Goal: Information Seeking & Learning: Learn about a topic

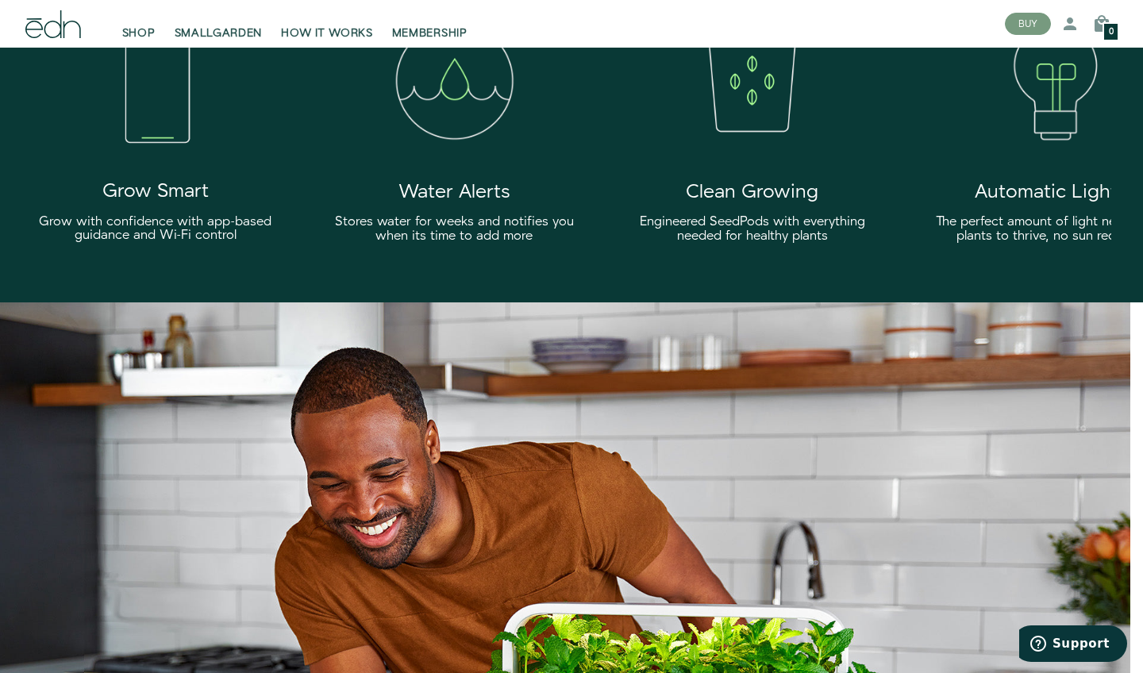
scroll to position [2753, 0]
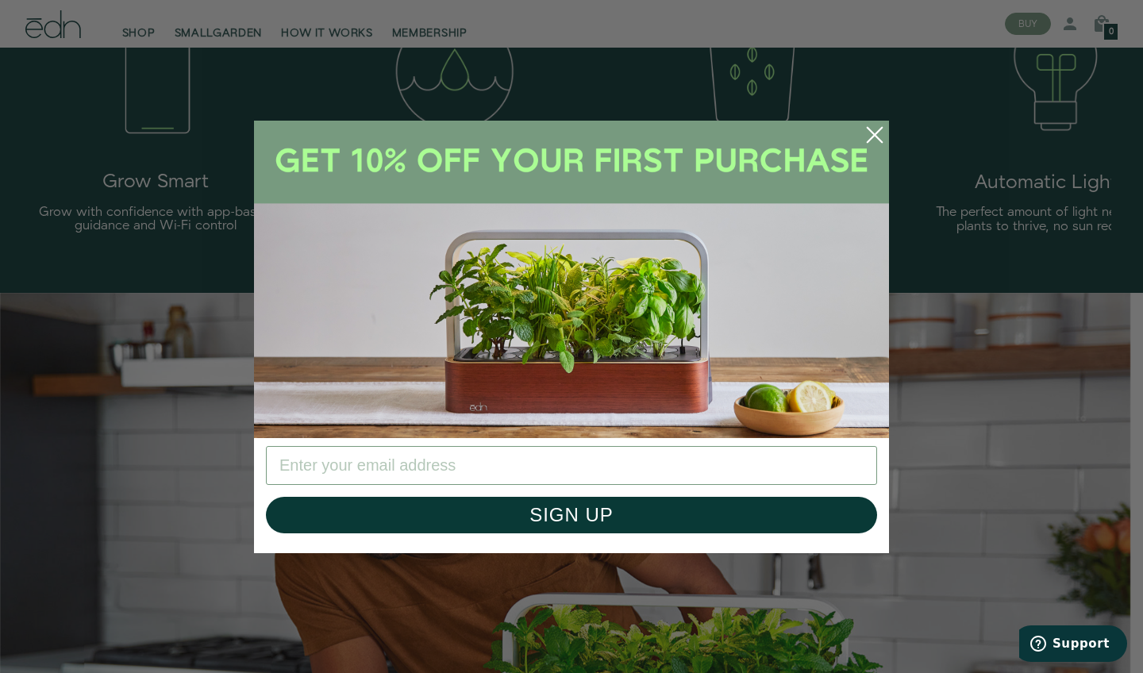
click at [876, 128] on circle "Close dialog" at bounding box center [874, 134] width 35 height 35
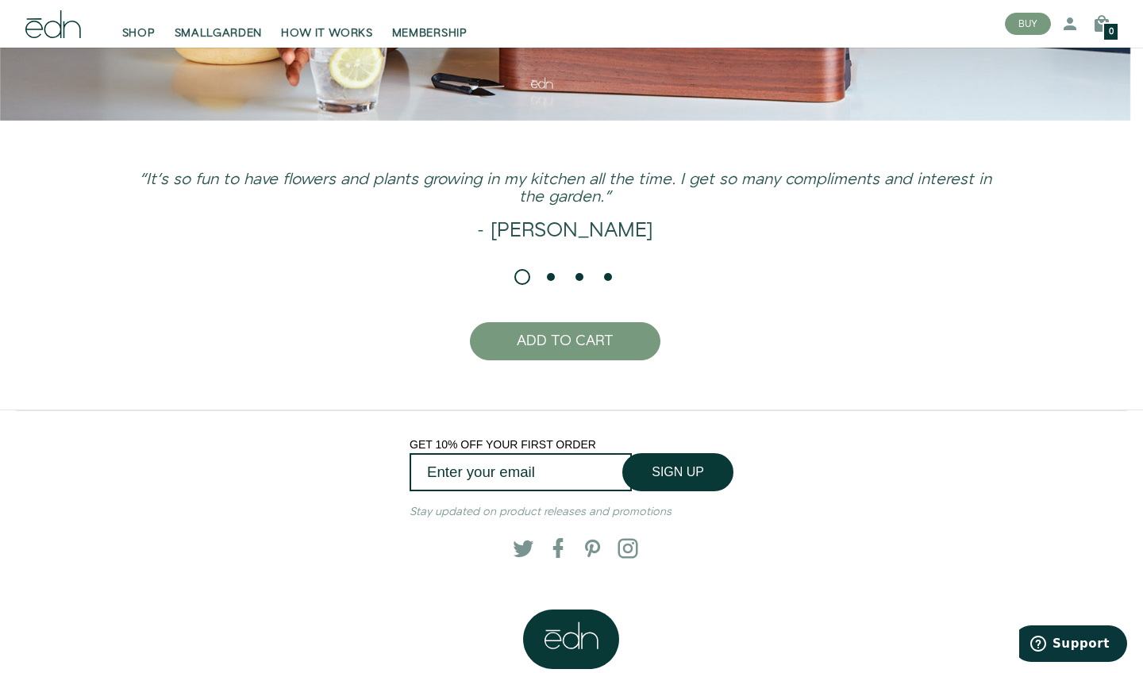
scroll to position [3489, 0]
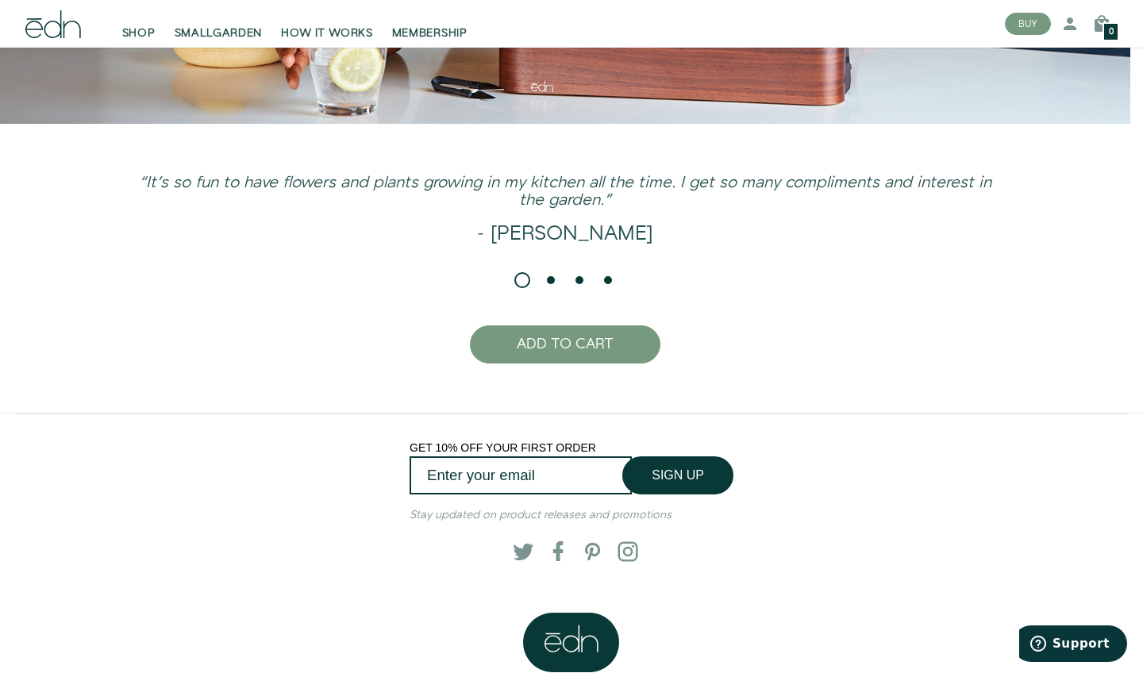
click at [550, 280] on li "Page dot 2" at bounding box center [551, 280] width 16 height 16
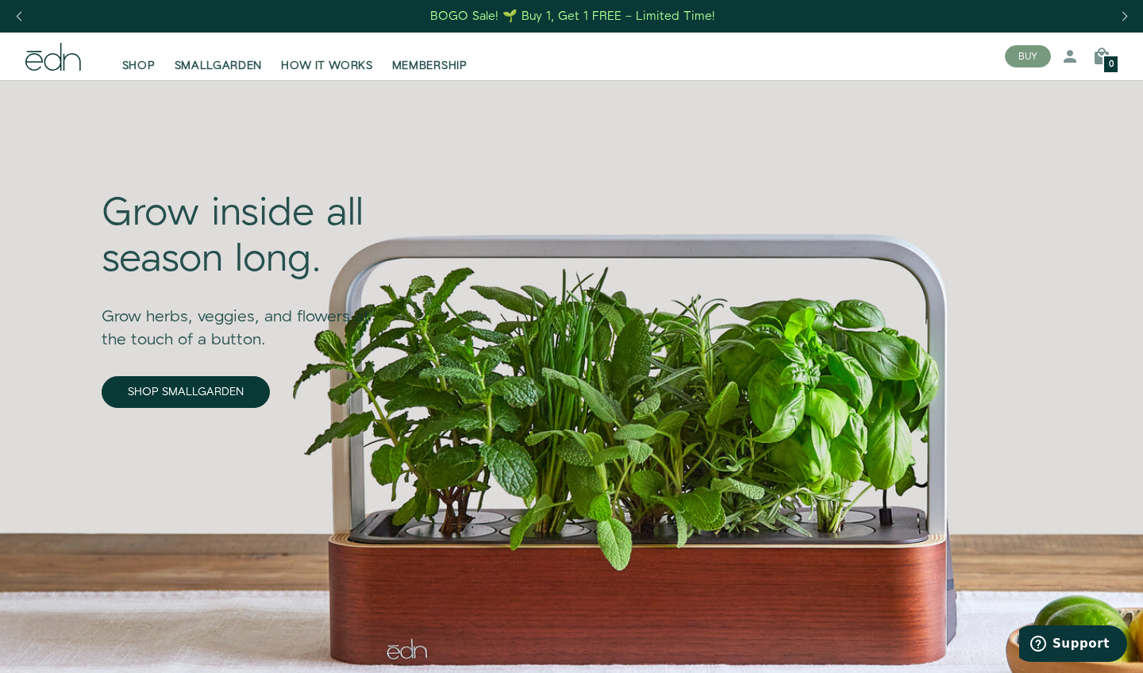
scroll to position [0, 0]
click at [210, 70] on span "SMALLGARDEN" at bounding box center [219, 66] width 88 height 16
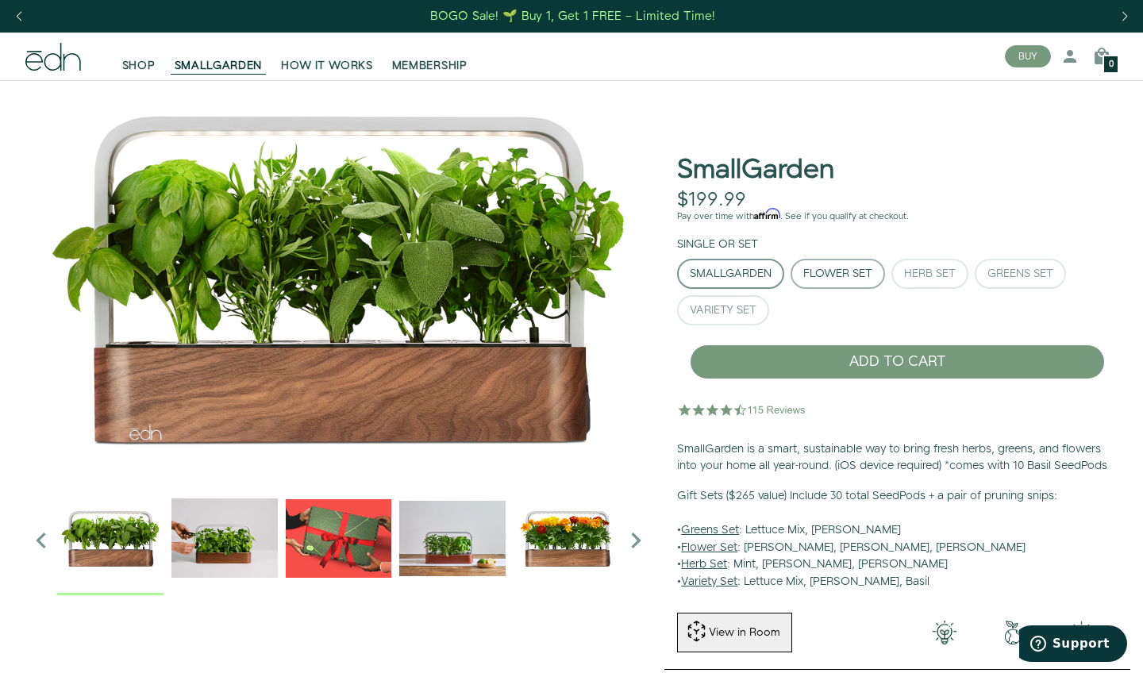
click at [838, 281] on button "Flower Set" at bounding box center [838, 274] width 94 height 30
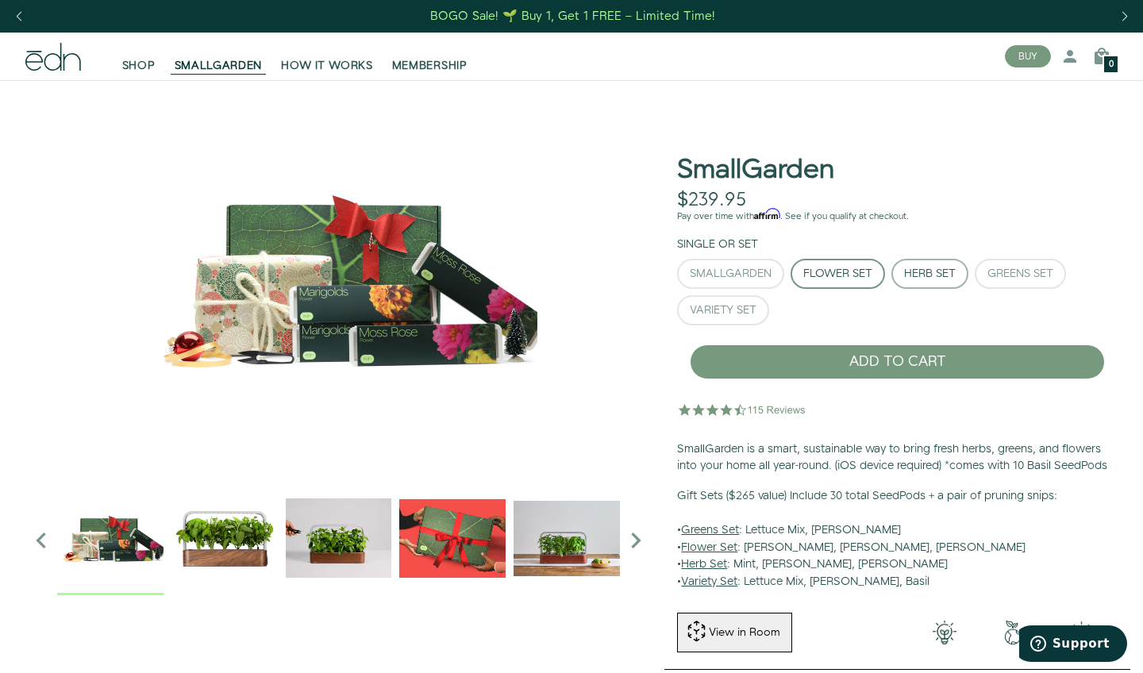
click at [929, 274] on div "Herb Set" at bounding box center [930, 273] width 52 height 11
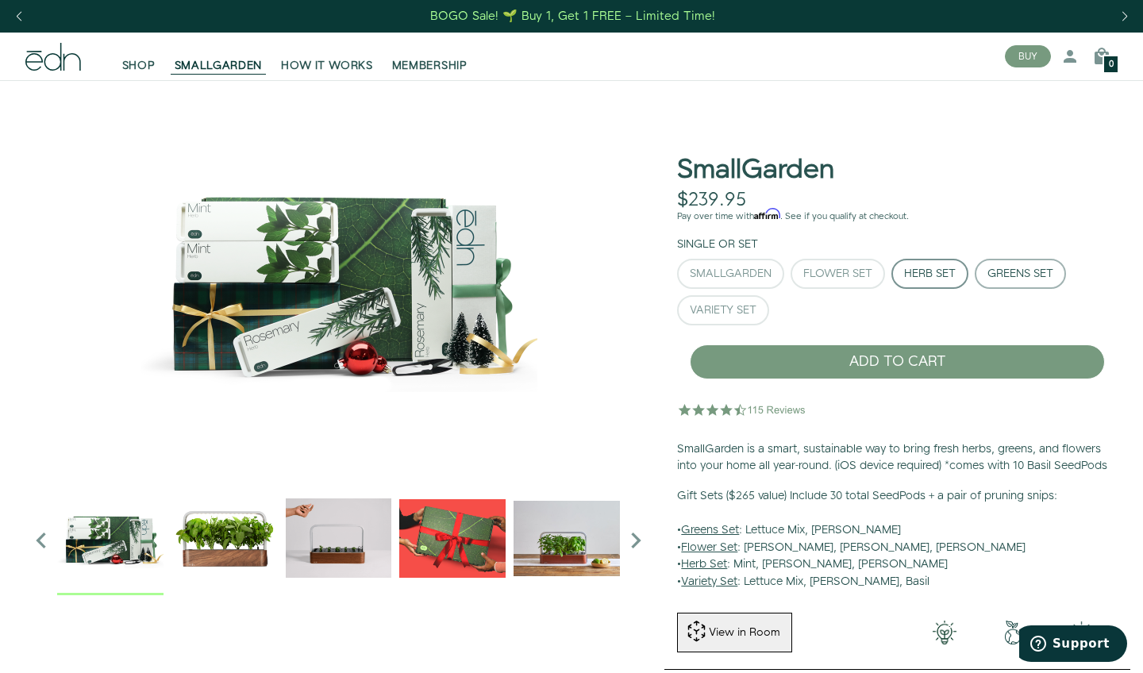
click at [998, 273] on div "Greens Set" at bounding box center [1020, 273] width 66 height 11
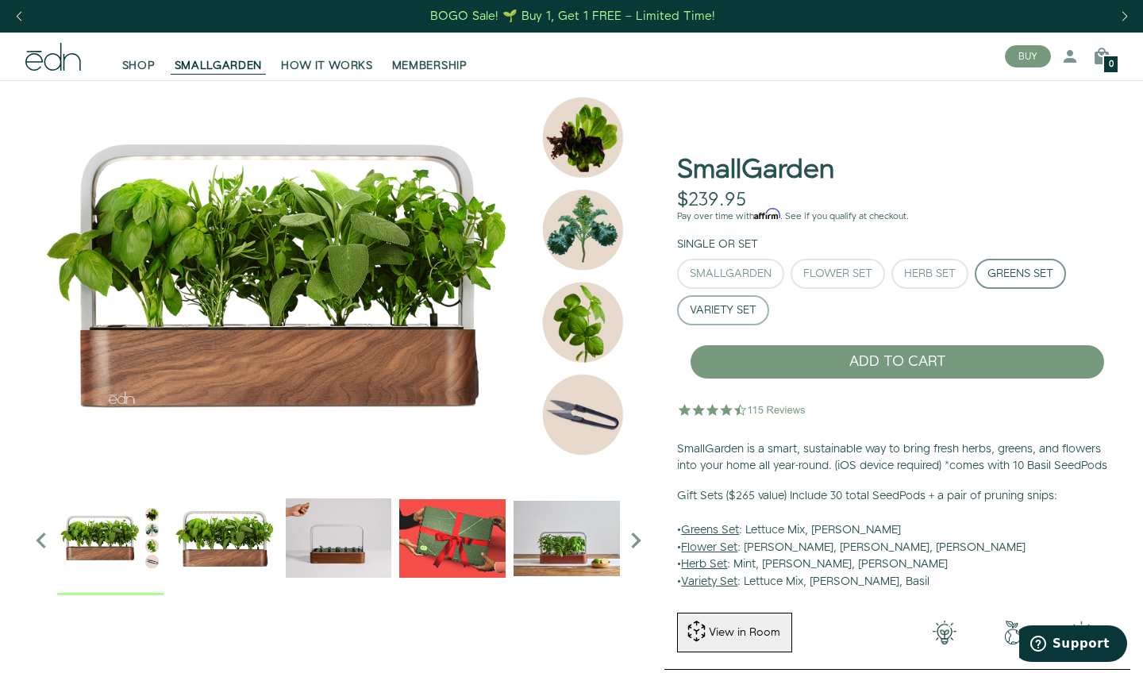
click at [744, 320] on button "Variety Set" at bounding box center [723, 310] width 92 height 30
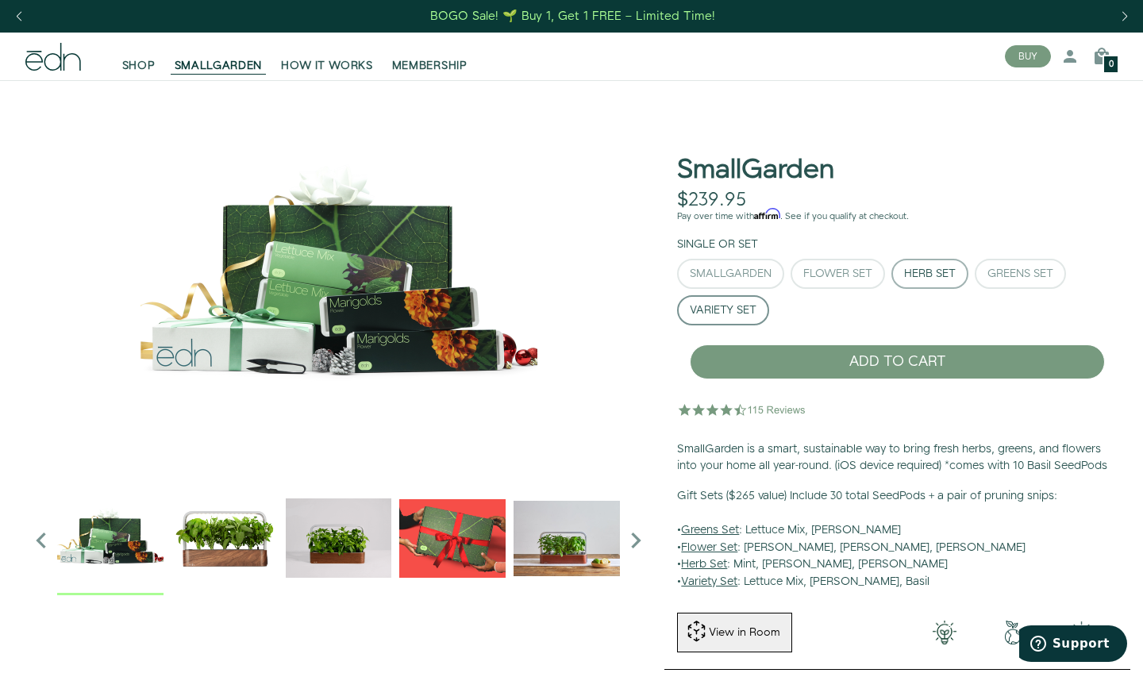
click at [916, 271] on div "Herb Set" at bounding box center [930, 273] width 52 height 11
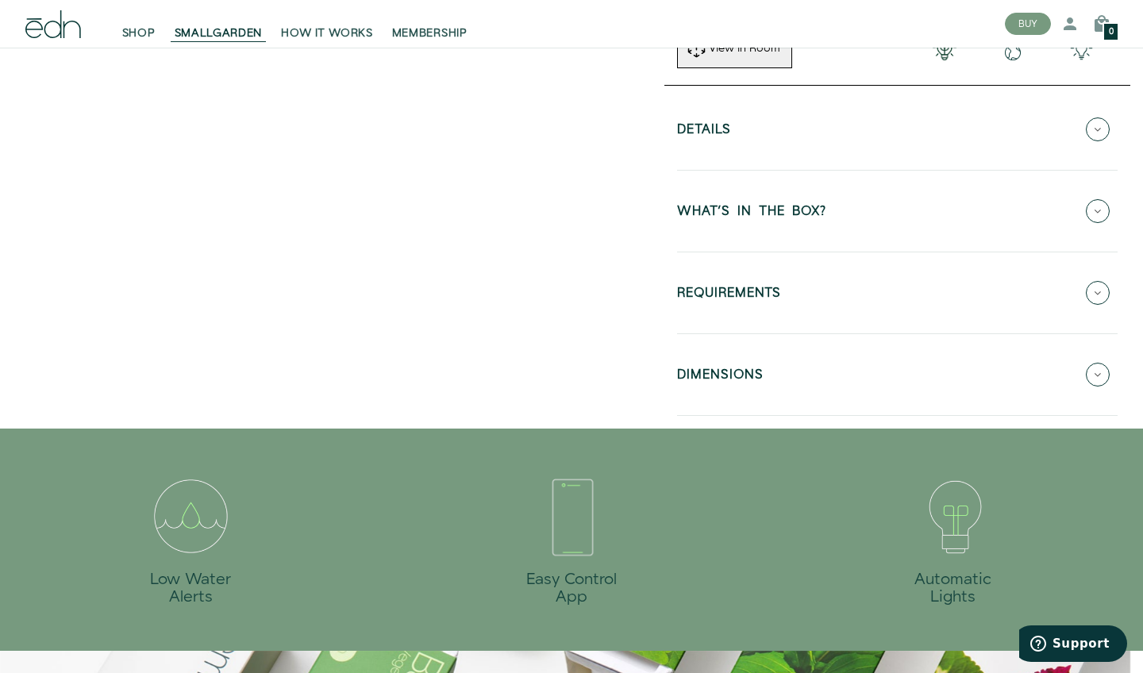
scroll to position [560, 0]
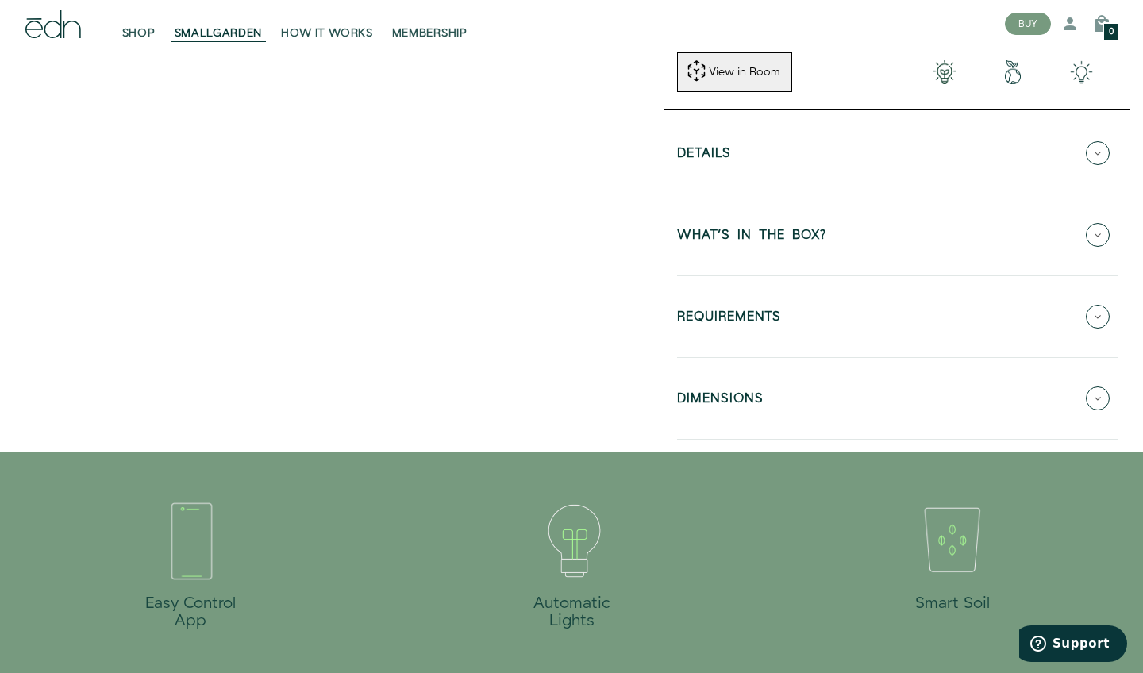
click at [1099, 165] on icon at bounding box center [1098, 153] width 24 height 24
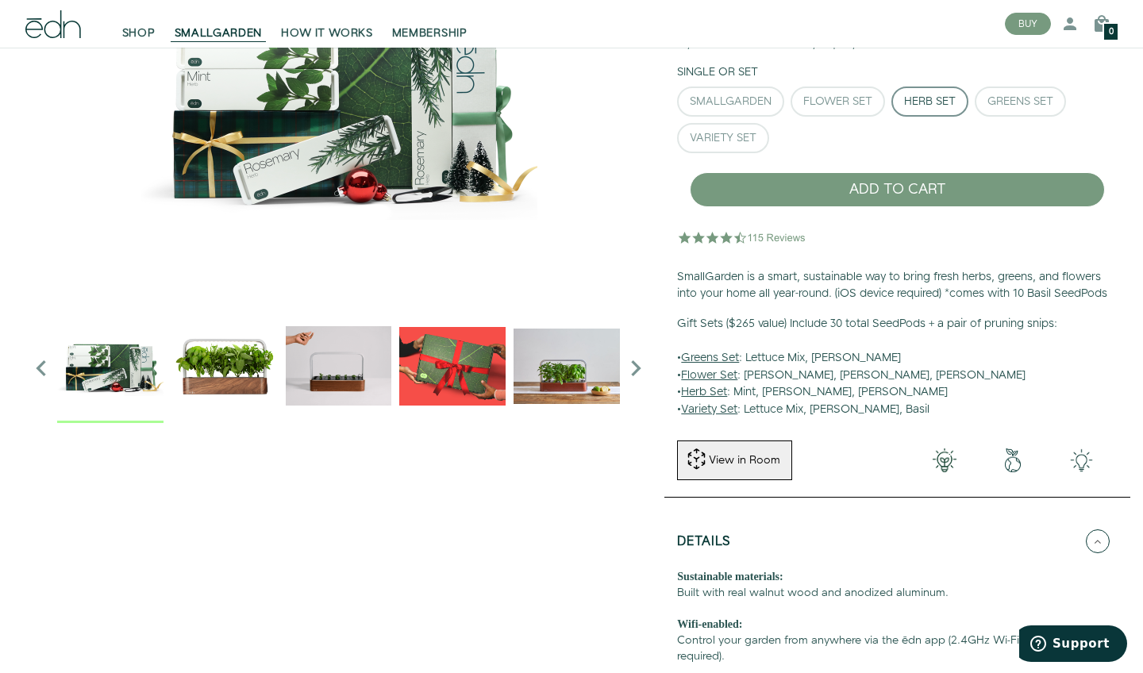
scroll to position [172, 1]
click at [763, 112] on button "SmallGarden" at bounding box center [729, 102] width 107 height 30
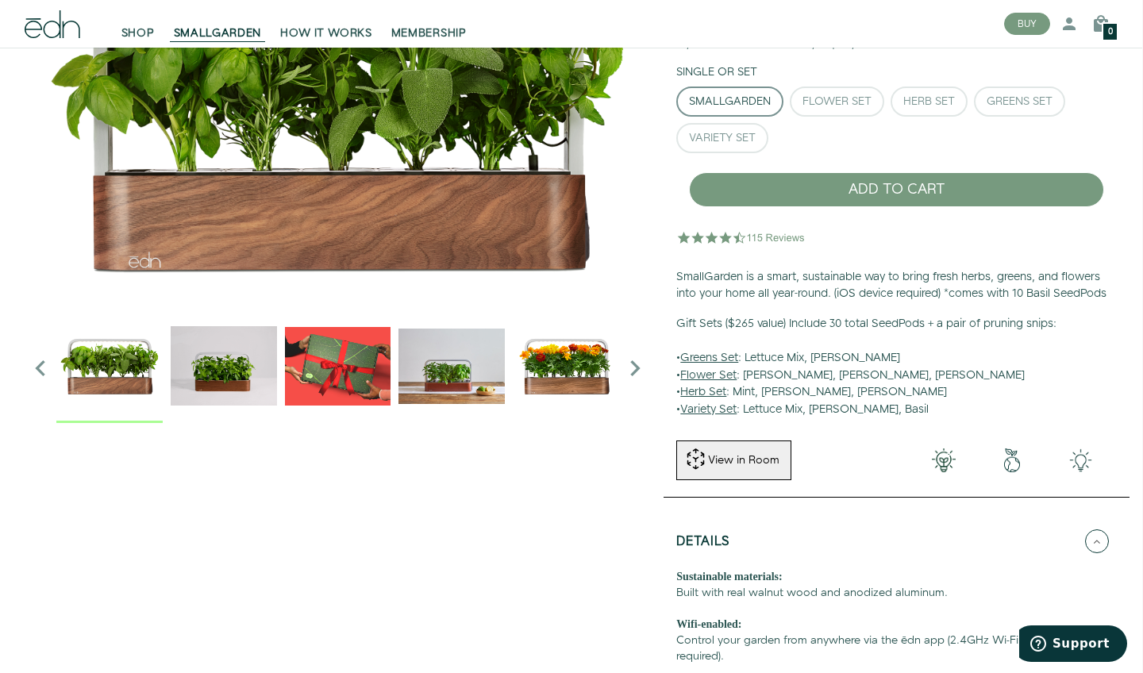
click at [710, 234] on img at bounding box center [741, 237] width 131 height 32
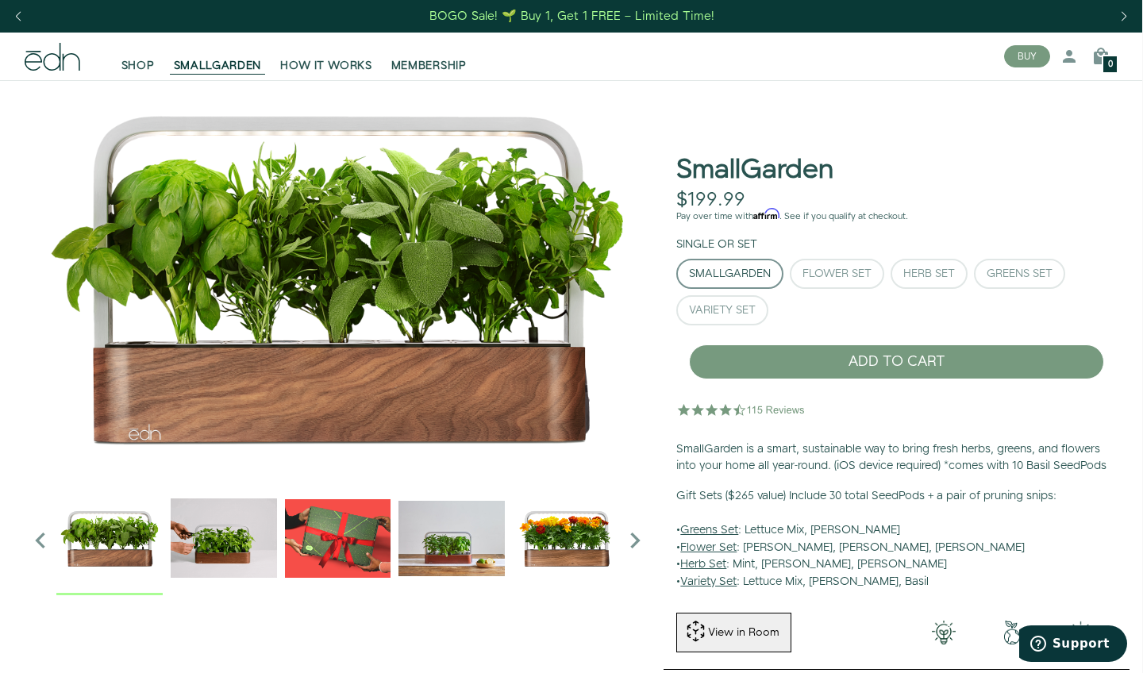
scroll to position [0, 1]
click at [356, 75] on div "SHOP SMALLGARDEN HOW IT WORKS MEMBERSHIP" at bounding box center [501, 57] width 979 height 48
click at [356, 66] on span "HOW IT WORKS" at bounding box center [325, 66] width 91 height 16
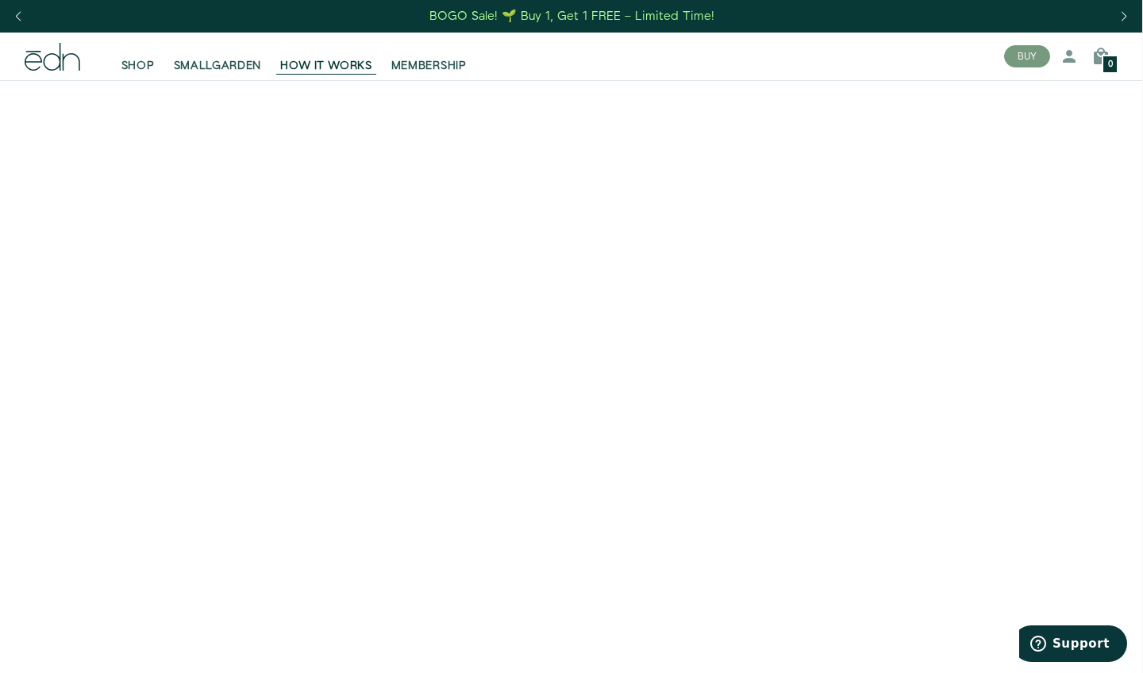
scroll to position [0, 1]
click at [146, 63] on span "SHOP" at bounding box center [137, 66] width 33 height 16
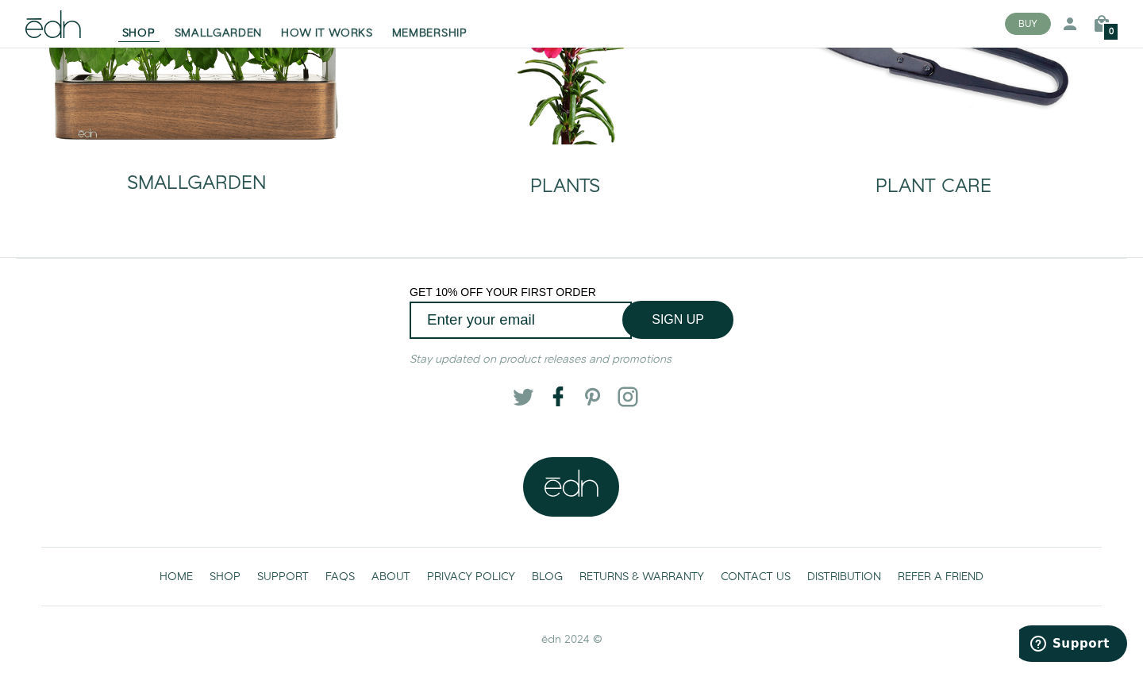
scroll to position [203, 0]
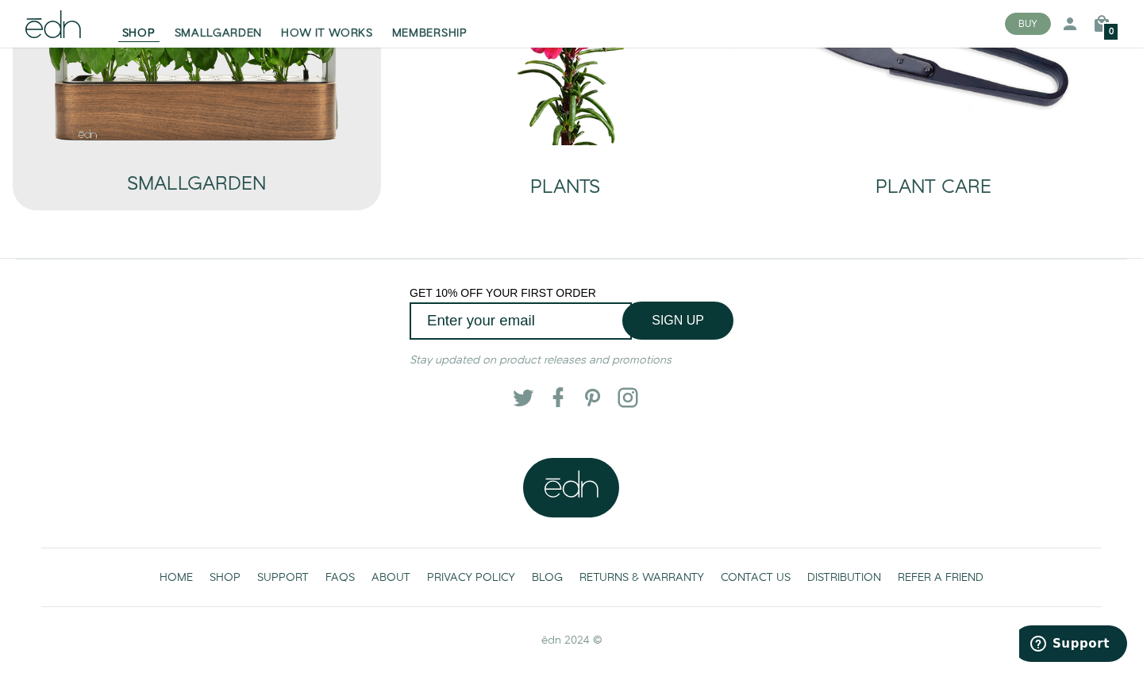
click at [242, 97] on img at bounding box center [197, 43] width 309 height 198
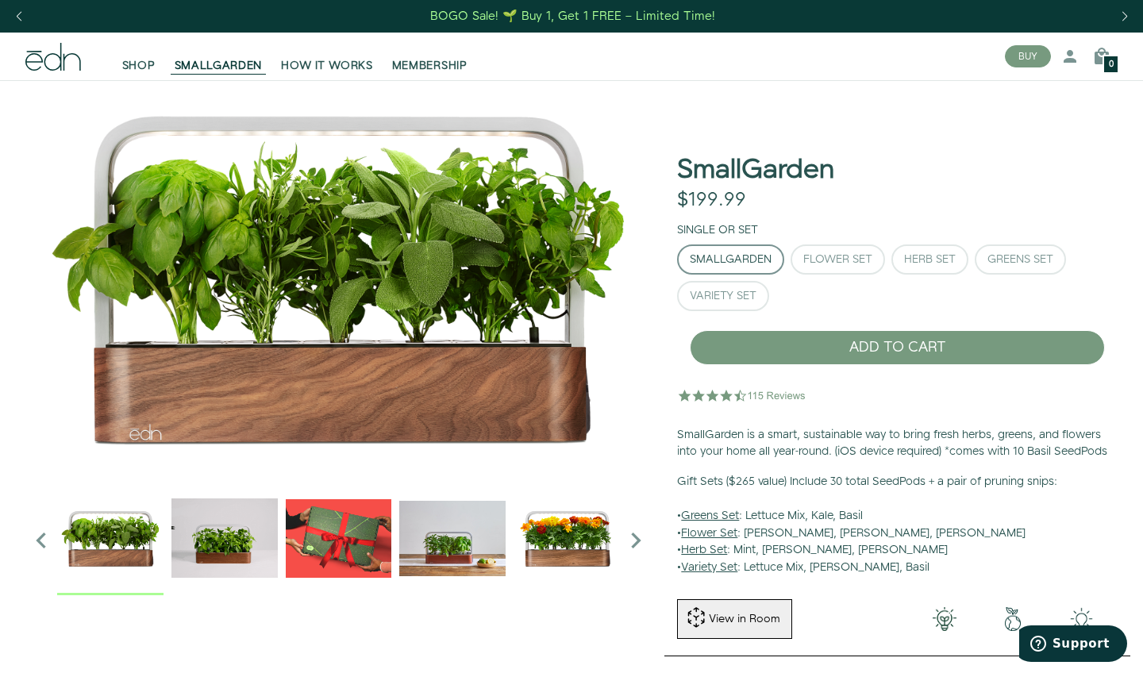
click at [731, 395] on img at bounding box center [742, 395] width 131 height 32
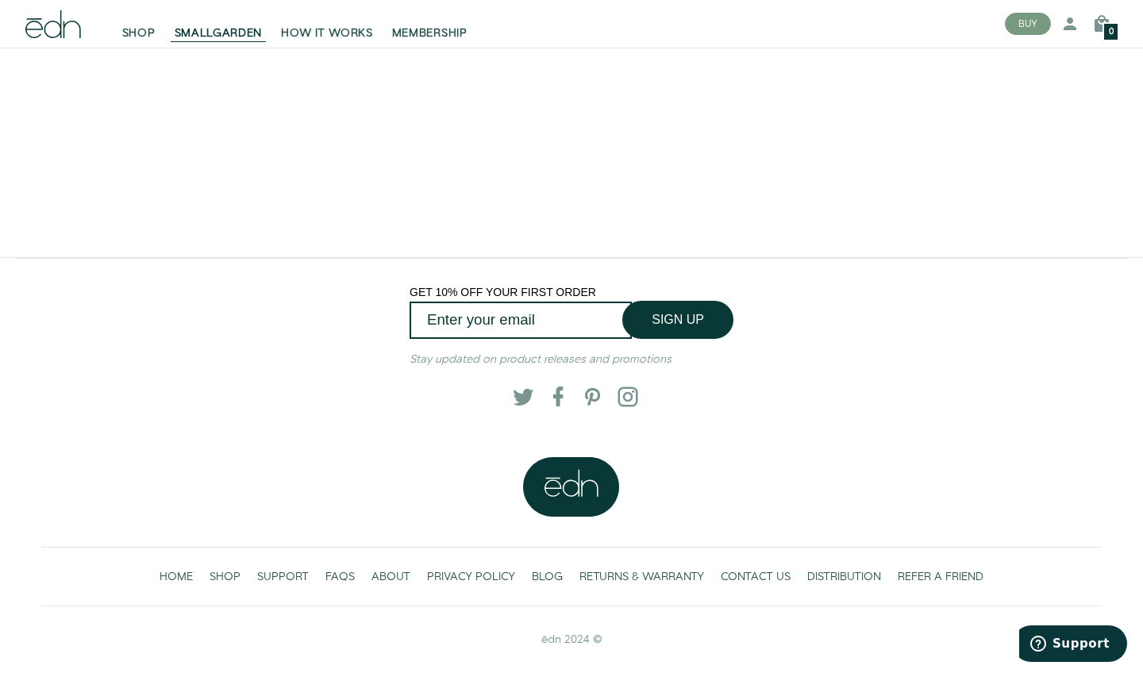
scroll to position [3088, 0]
click at [386, 567] on link "ABOUT" at bounding box center [392, 576] width 56 height 33
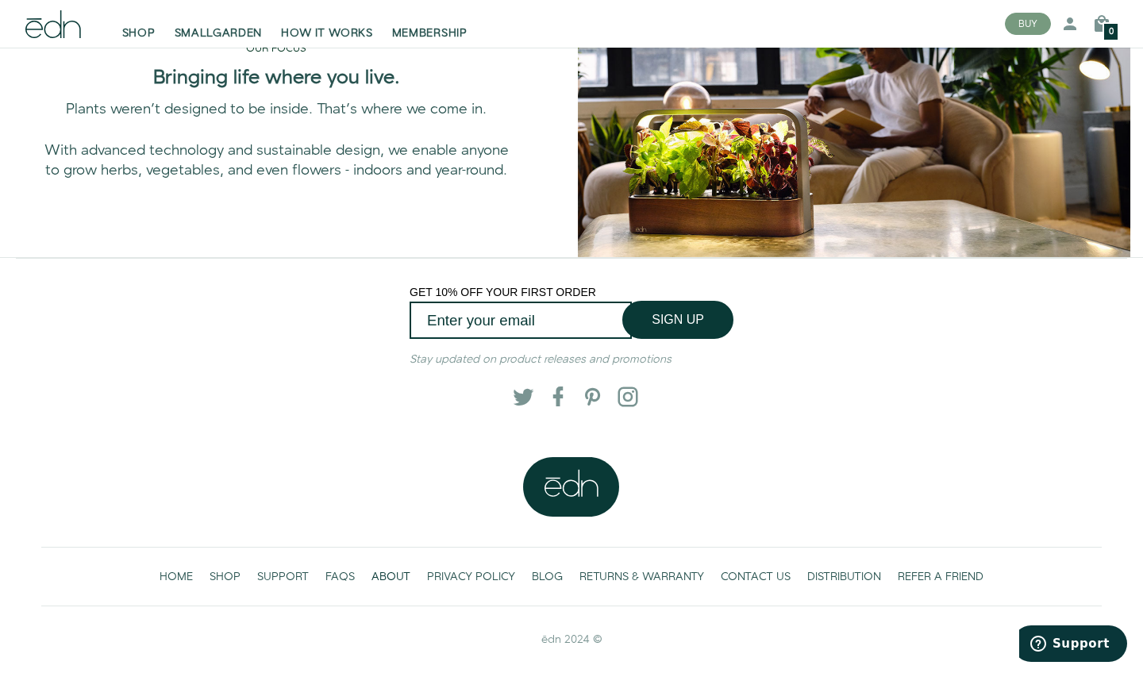
scroll to position [1129, 0]
click at [344, 575] on span "FAQS" at bounding box center [339, 577] width 29 height 16
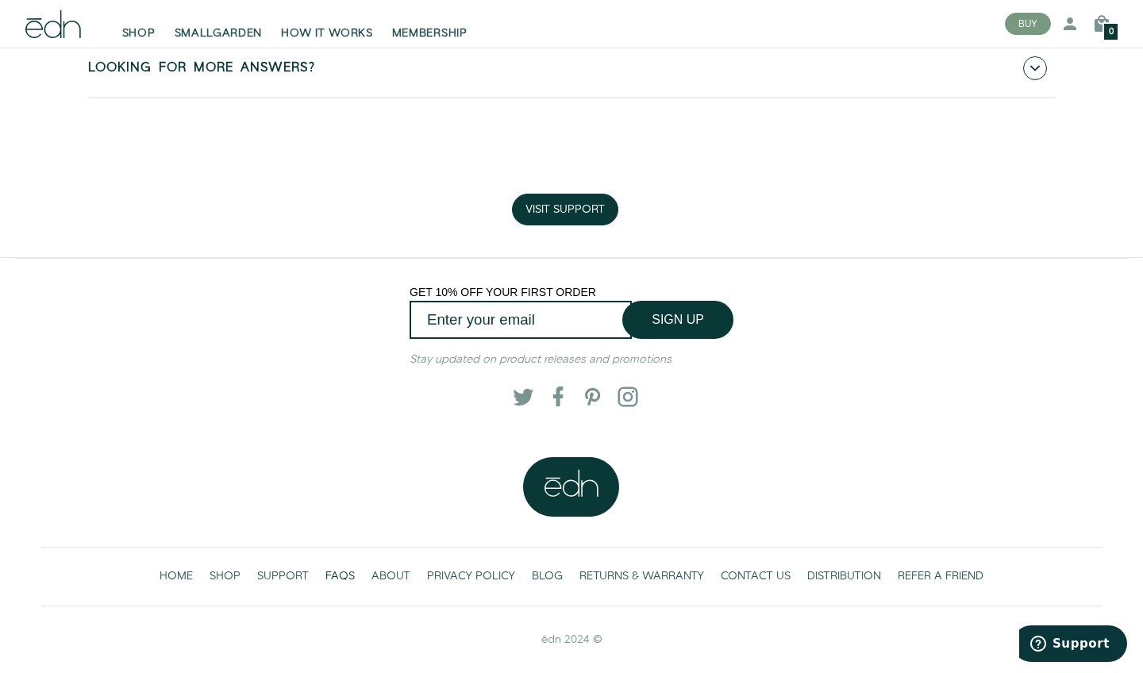
scroll to position [1217, 0]
click at [668, 579] on span "RETURNS & WARRANTY" at bounding box center [641, 577] width 125 height 16
